Goal: Task Accomplishment & Management: Manage account settings

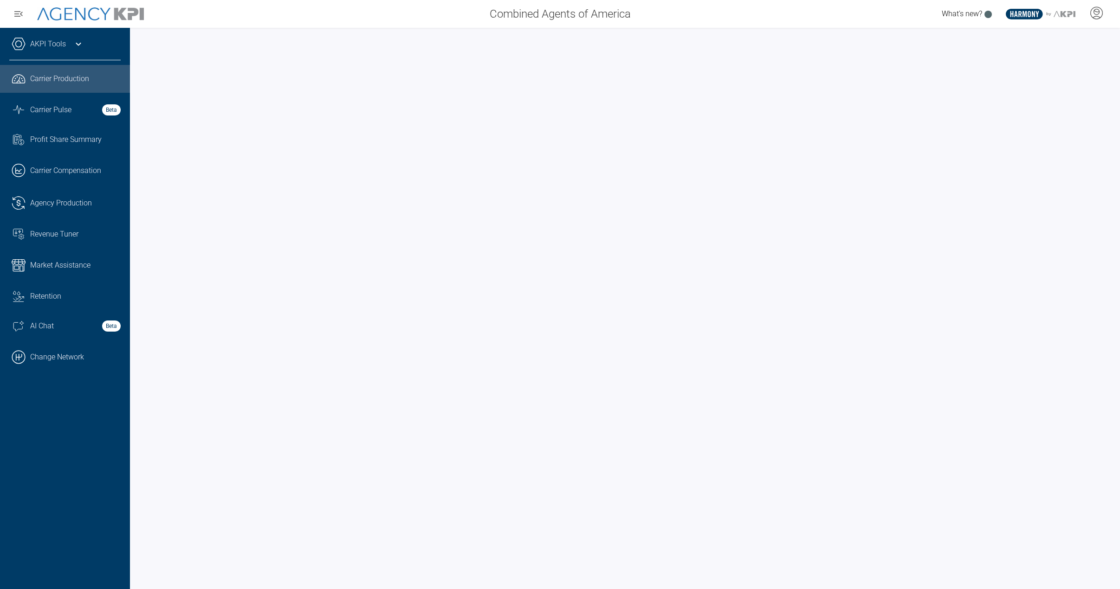
click at [1082, 17] on div ".st0{fill:#003B66;} .st1{fill:#FFFFFF;} .st2{fill:#949698;} Layer 1" at bounding box center [1044, 14] width 79 height 11
click at [1099, 11] on icon at bounding box center [1097, 12] width 6 height 6
click at [1068, 67] on li "Log Out" at bounding box center [1059, 64] width 100 height 19
